Goal: Task Accomplishment & Management: Manage account settings

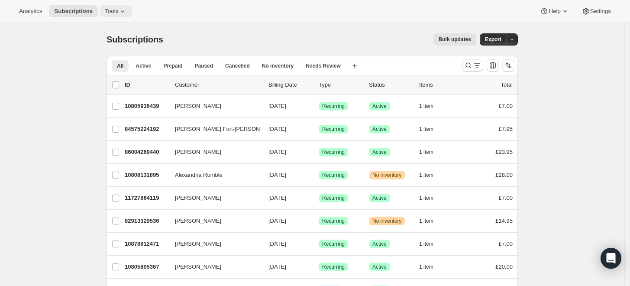
click at [111, 10] on span "Tools" at bounding box center [111, 11] width 13 height 7
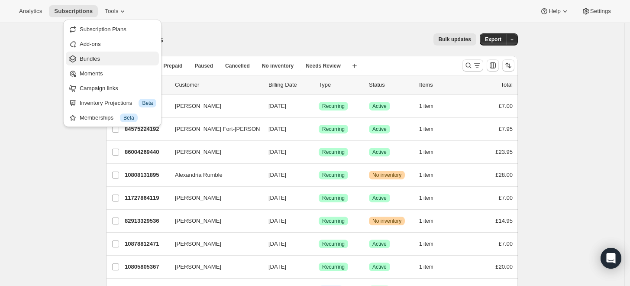
click at [114, 58] on span "Bundles" at bounding box center [118, 59] width 77 height 9
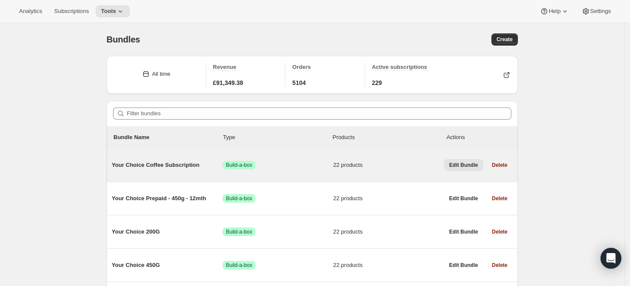
click at [463, 169] on button "Edit Bundle" at bounding box center [463, 165] width 39 height 12
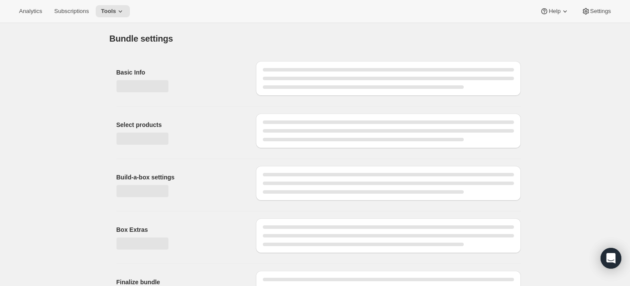
type input "Your Choice Coffee Subscription"
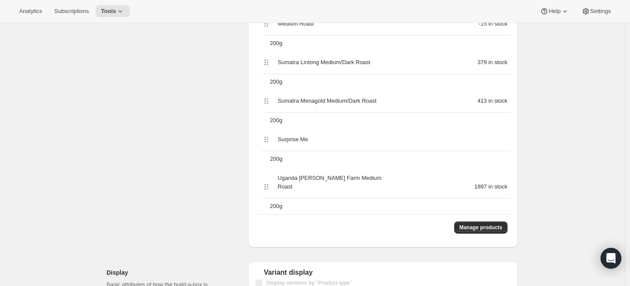
scroll to position [1058, 0]
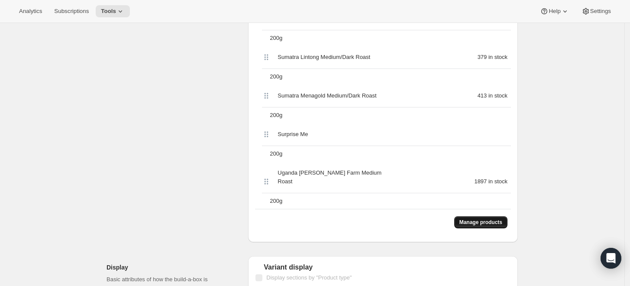
click at [494, 219] on span "Manage products" at bounding box center [480, 222] width 43 height 7
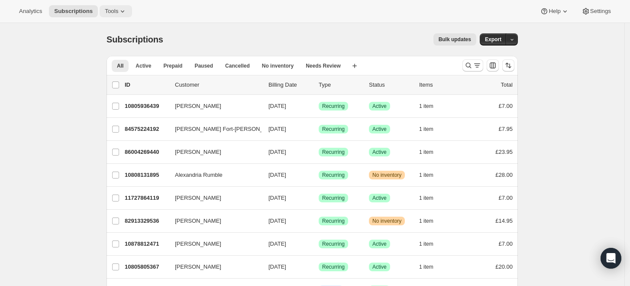
click at [118, 8] on icon at bounding box center [122, 11] width 9 height 9
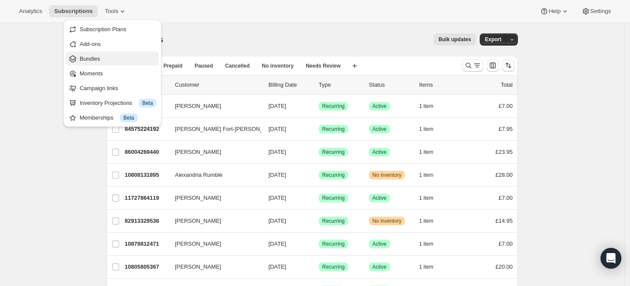
click at [113, 55] on span "Bundles" at bounding box center [118, 59] width 77 height 9
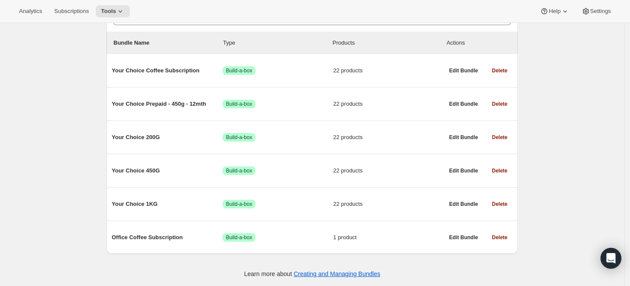
scroll to position [95, 0]
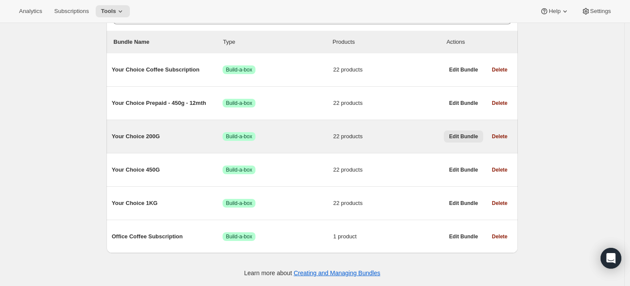
click at [464, 137] on span "Edit Bundle" at bounding box center [463, 136] width 29 height 7
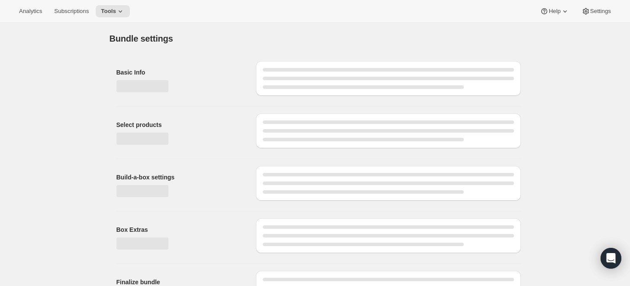
type input "Your Choice 200G"
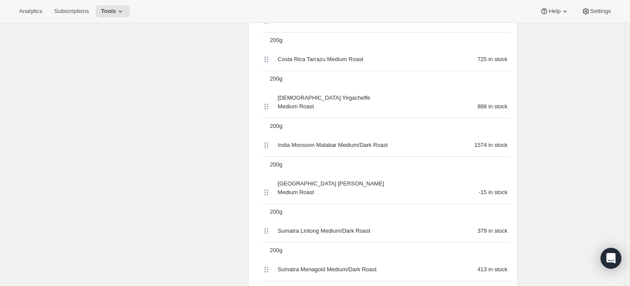
scroll to position [769, 0]
